Goal: Check status

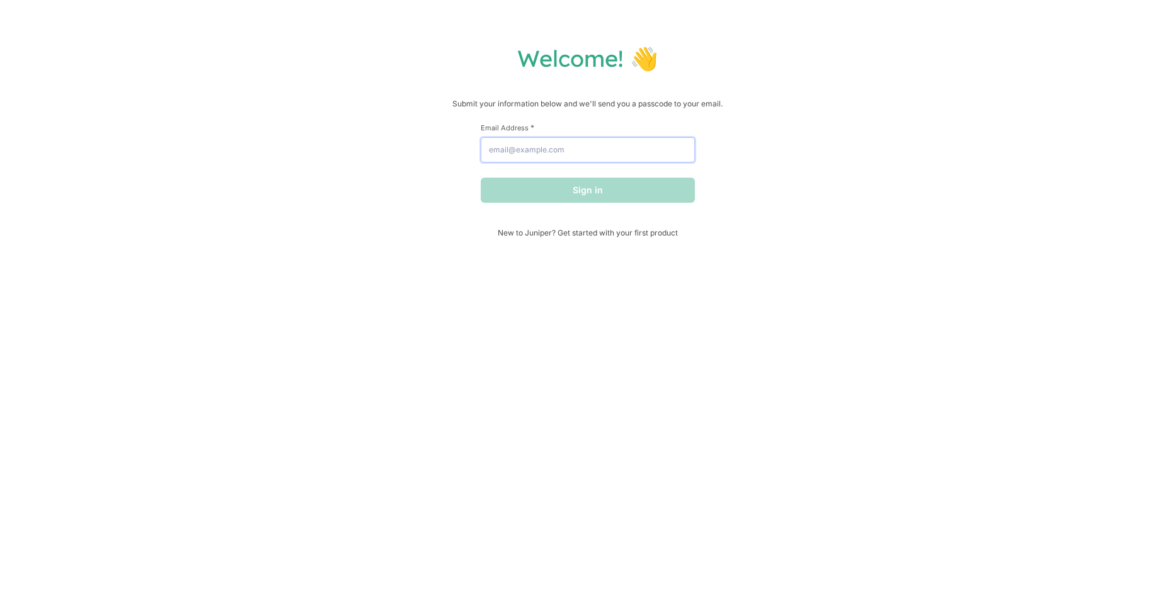
click at [601, 151] on input "Email Address *" at bounding box center [588, 149] width 214 height 25
type input "[PERSON_NAME][EMAIL_ADDRESS][DOMAIN_NAME]"
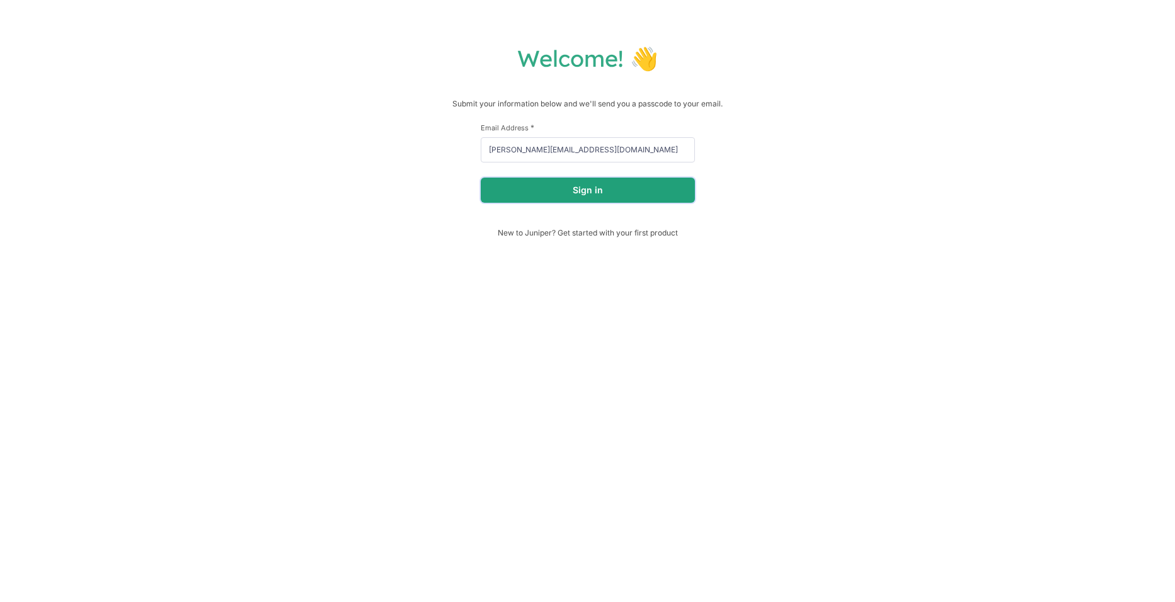
click at [604, 199] on button "Sign in" at bounding box center [588, 190] width 214 height 25
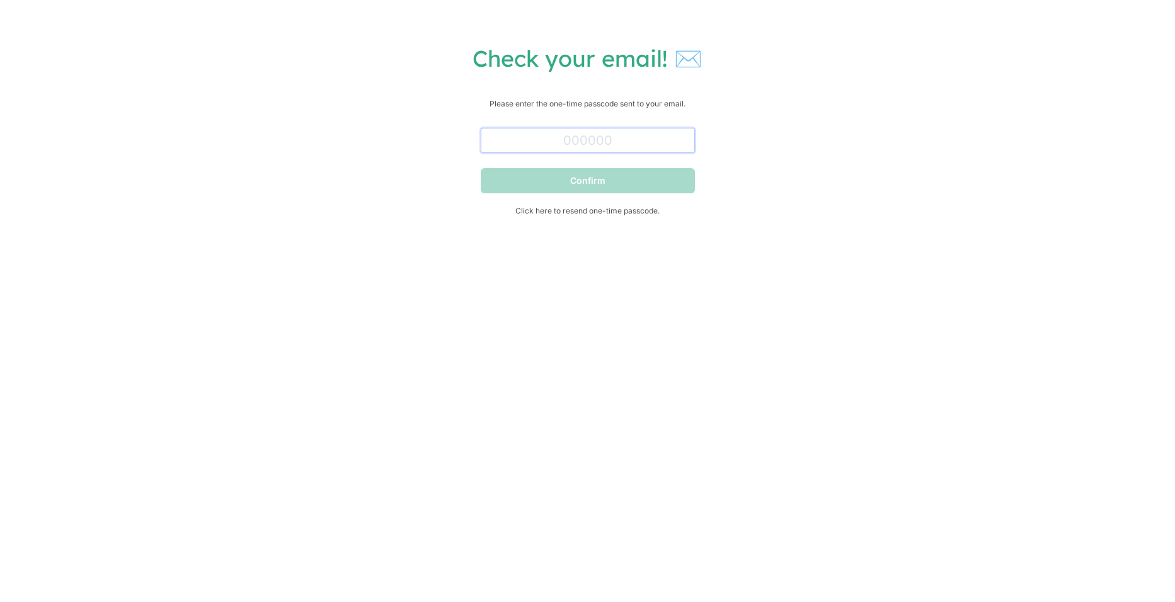
click at [628, 147] on input "text" at bounding box center [588, 140] width 214 height 25
type input "910636"
click at [641, 178] on button "Confirm" at bounding box center [588, 180] width 214 height 25
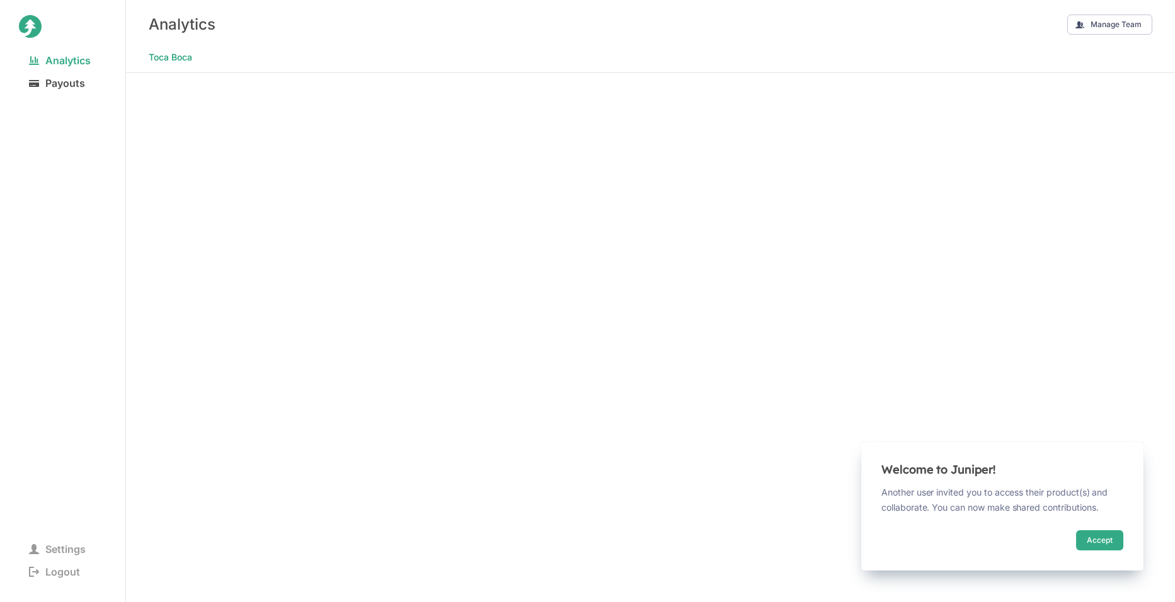
click at [87, 83] on span "Payouts" at bounding box center [57, 83] width 76 height 18
click at [1097, 540] on button "Accept" at bounding box center [1099, 540] width 47 height 20
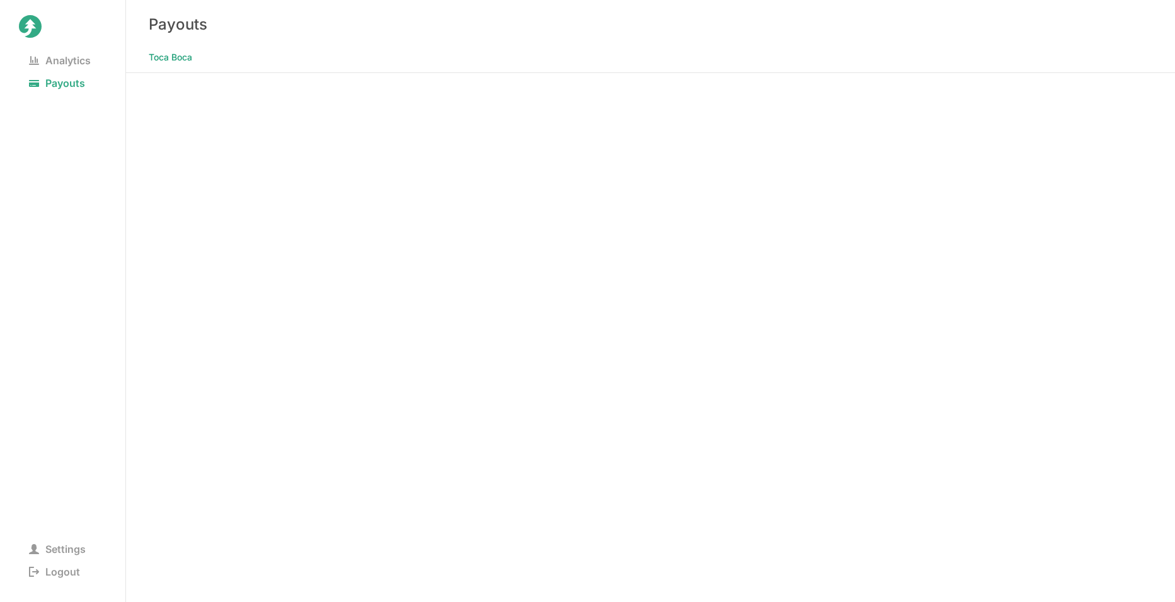
click at [1049, 358] on Boca at bounding box center [650, 337] width 1049 height 529
